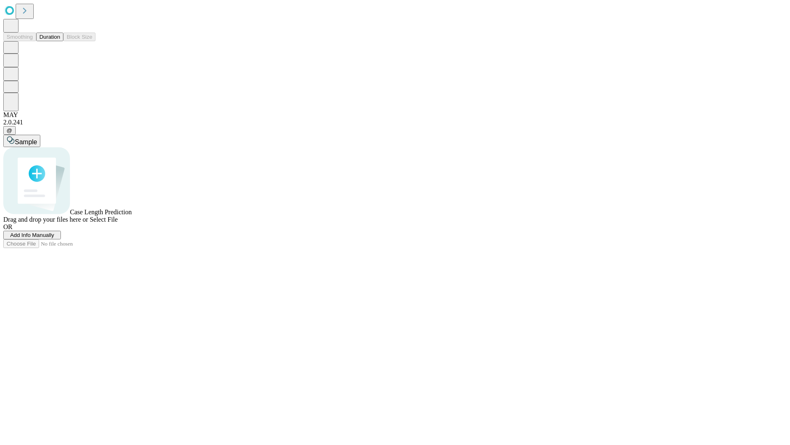
click at [60, 41] on button "Duration" at bounding box center [49, 37] width 27 height 9
click at [118, 223] on span "Select File" at bounding box center [104, 219] width 28 height 7
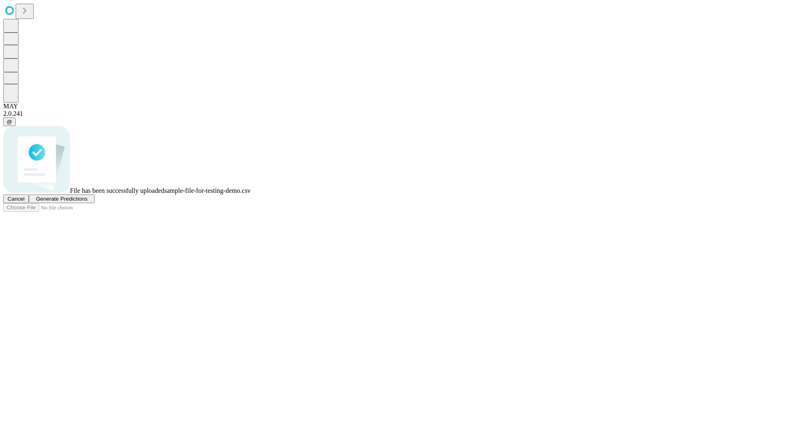
click at [87, 202] on span "Generate Predictions" at bounding box center [61, 199] width 51 height 6
